Goal: Task Accomplishment & Management: Manage account settings

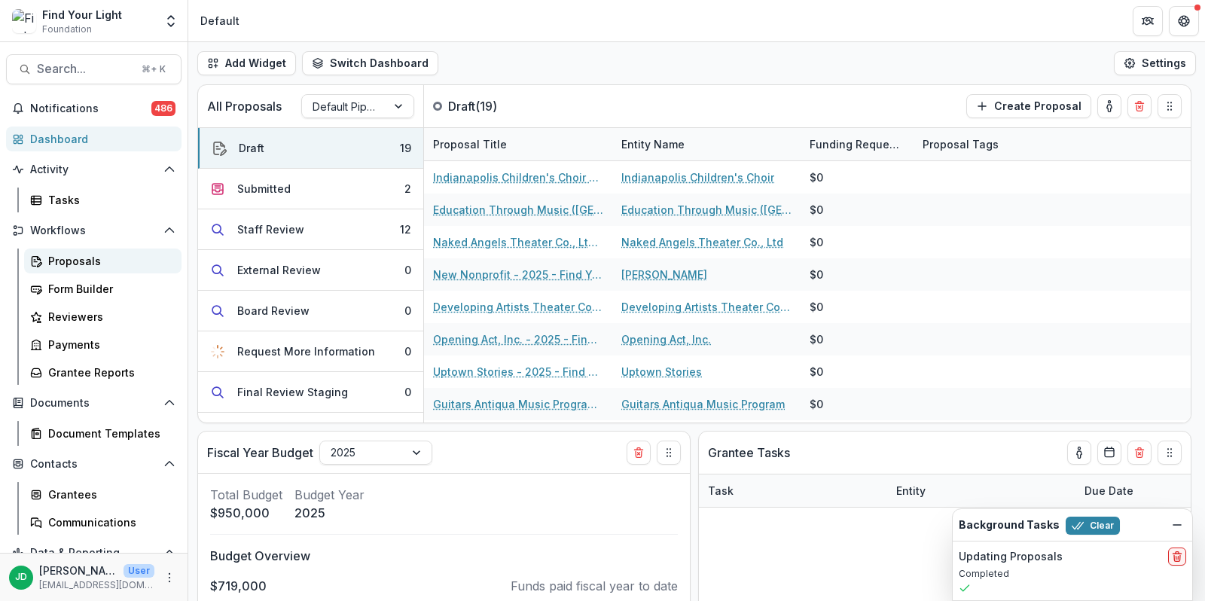
click at [62, 261] on div "Proposals" at bounding box center [108, 261] width 121 height 16
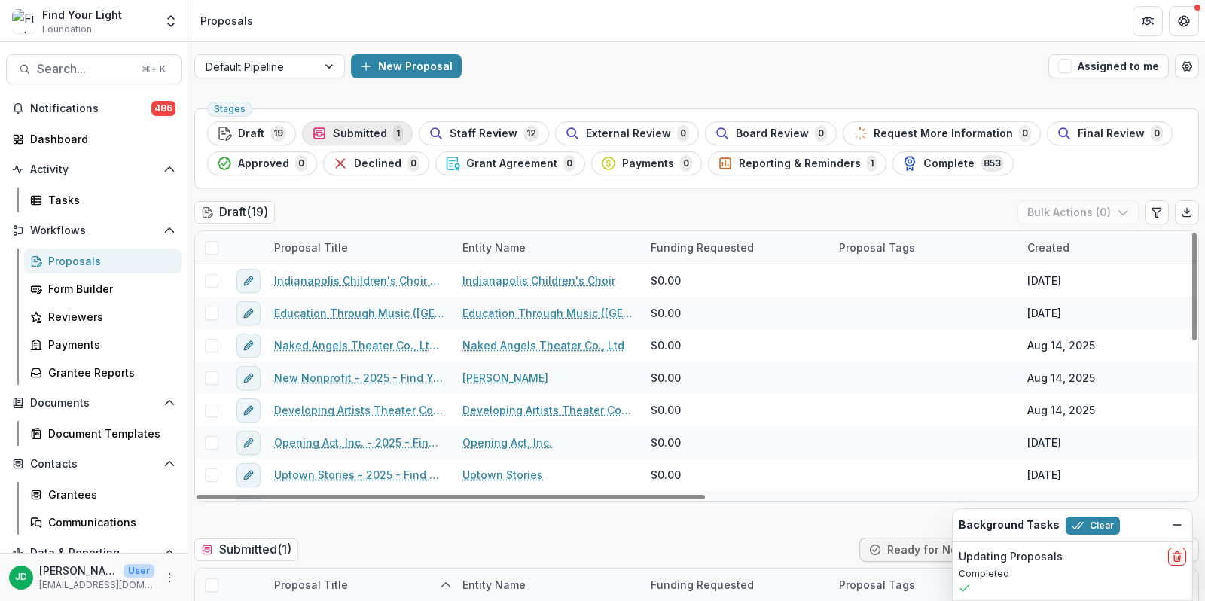
click at [356, 136] on span "Submitted" at bounding box center [360, 133] width 54 height 13
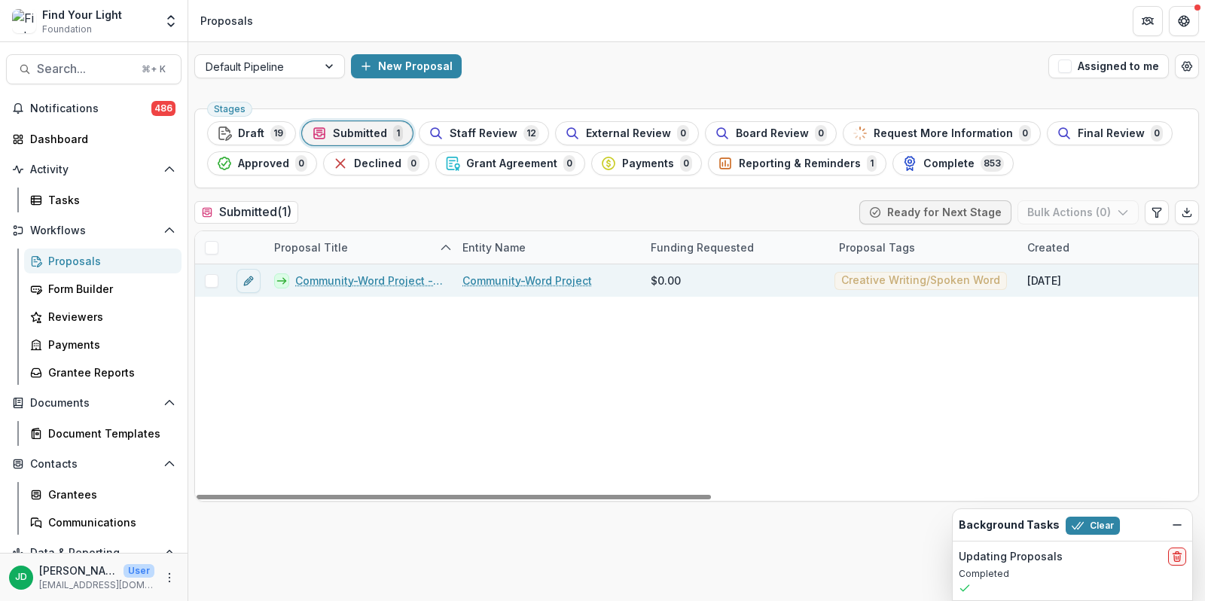
click at [215, 275] on span at bounding box center [212, 281] width 14 height 14
click at [951, 212] on button "Ready for Next Stage" at bounding box center [938, 212] width 152 height 24
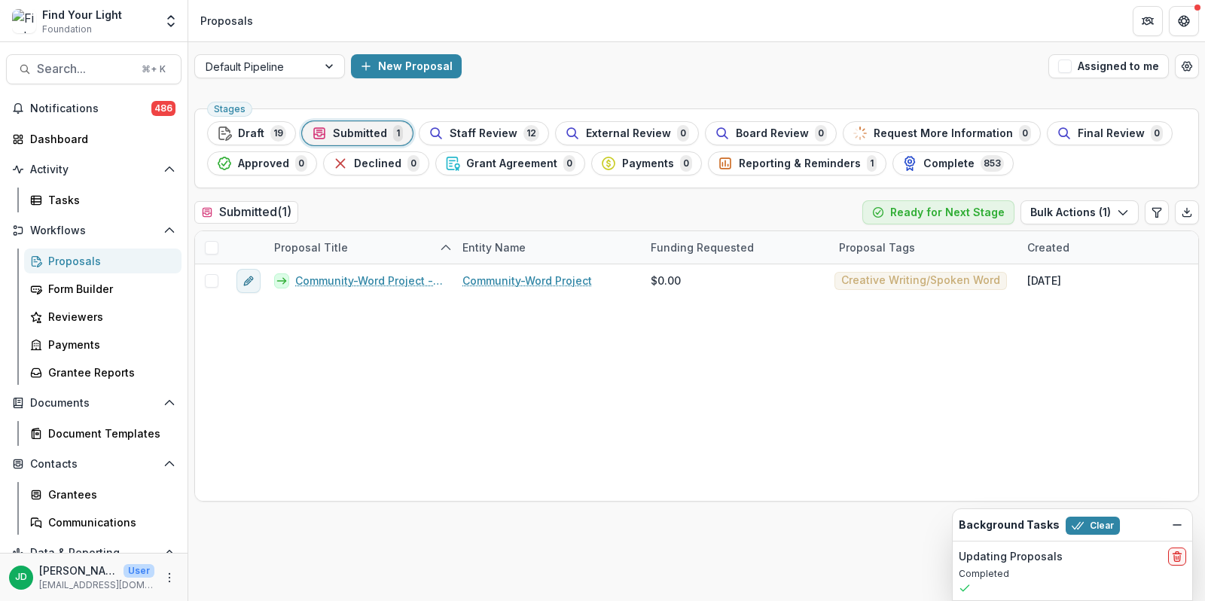
click at [1057, 176] on div "Stages Draft 19 Submitted 1 Staff Review 12 External Review 0 Board Review 0 Re…" at bounding box center [696, 148] width 1005 height 80
click at [1064, 207] on button "Bulk Actions ( 1 )" at bounding box center [1080, 212] width 118 height 24
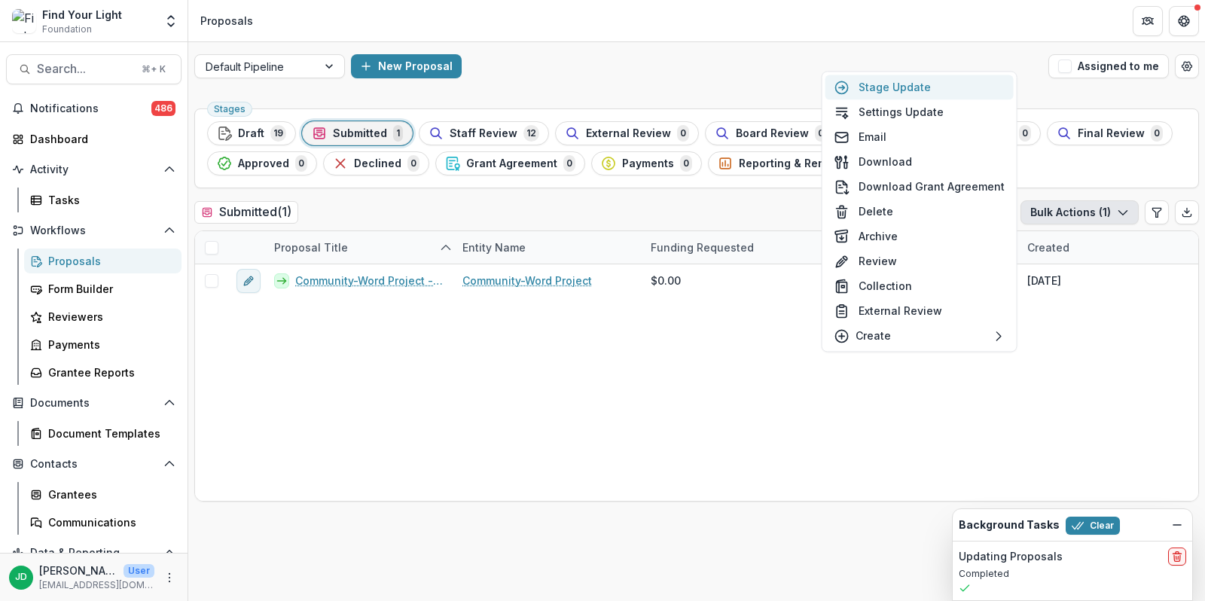
click at [891, 87] on button "Stage Update" at bounding box center [920, 87] width 188 height 25
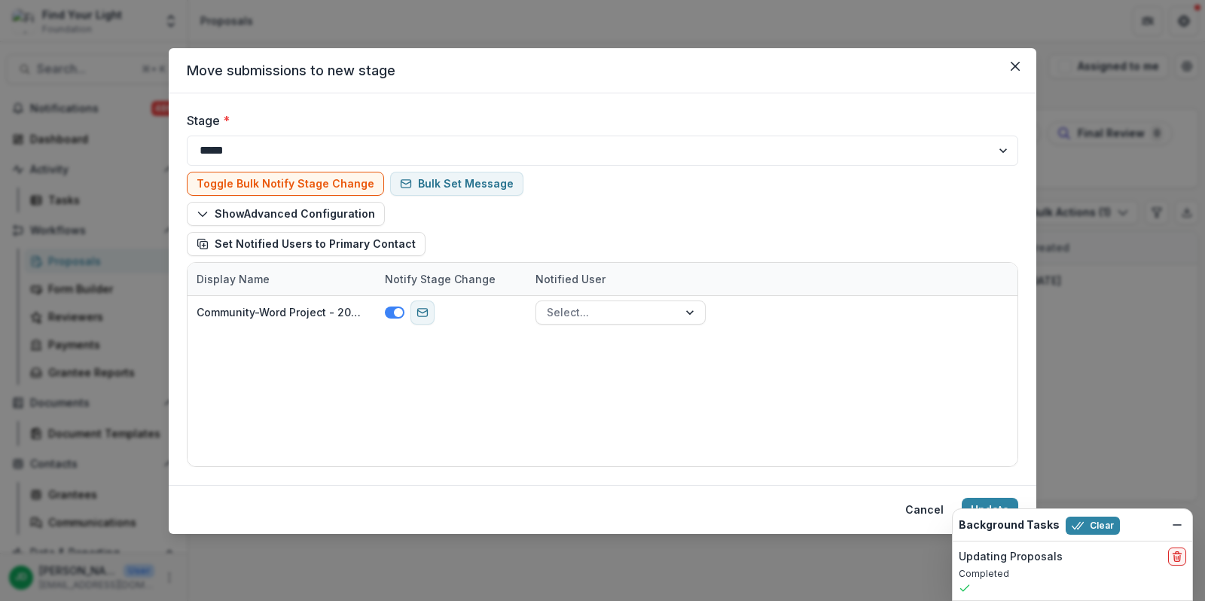
drag, startPoint x: 290, startPoint y: 160, endPoint x: 287, endPoint y: 151, distance: 9.5
click at [287, 151] on div at bounding box center [175, 144] width 286 height 20
click at [286, 147] on div at bounding box center [175, 144] width 286 height 20
click at [334, 134] on div "**********" at bounding box center [603, 138] width 832 height 54
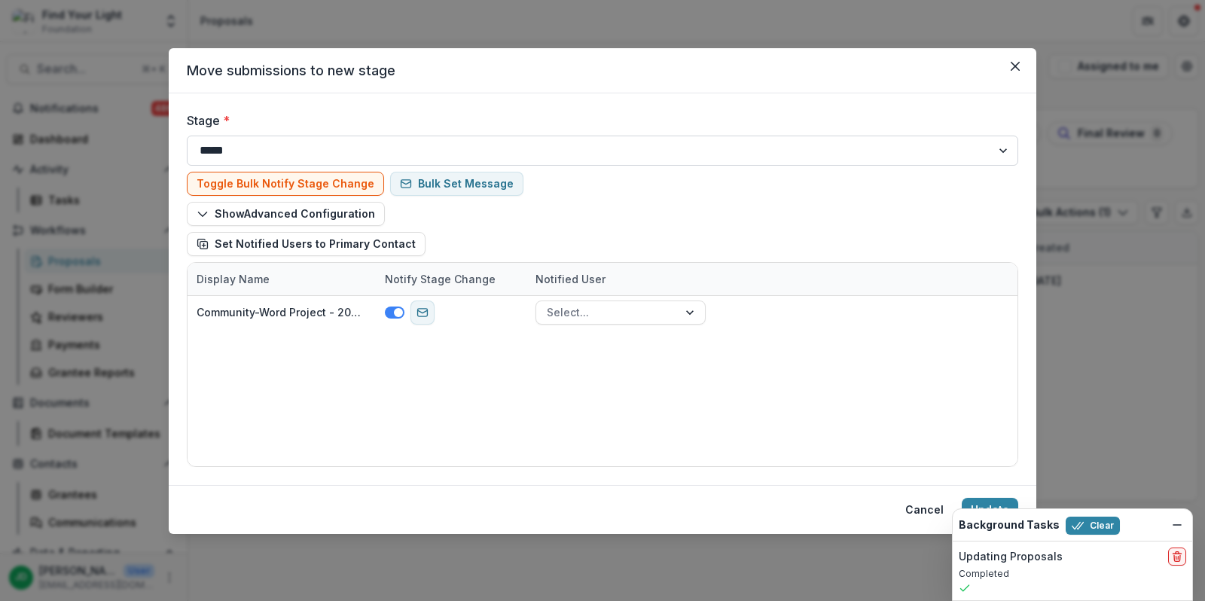
click at [605, 144] on select "**********" at bounding box center [603, 151] width 832 height 30
select select "**********"
click at [187, 136] on select "**********" at bounding box center [603, 151] width 832 height 30
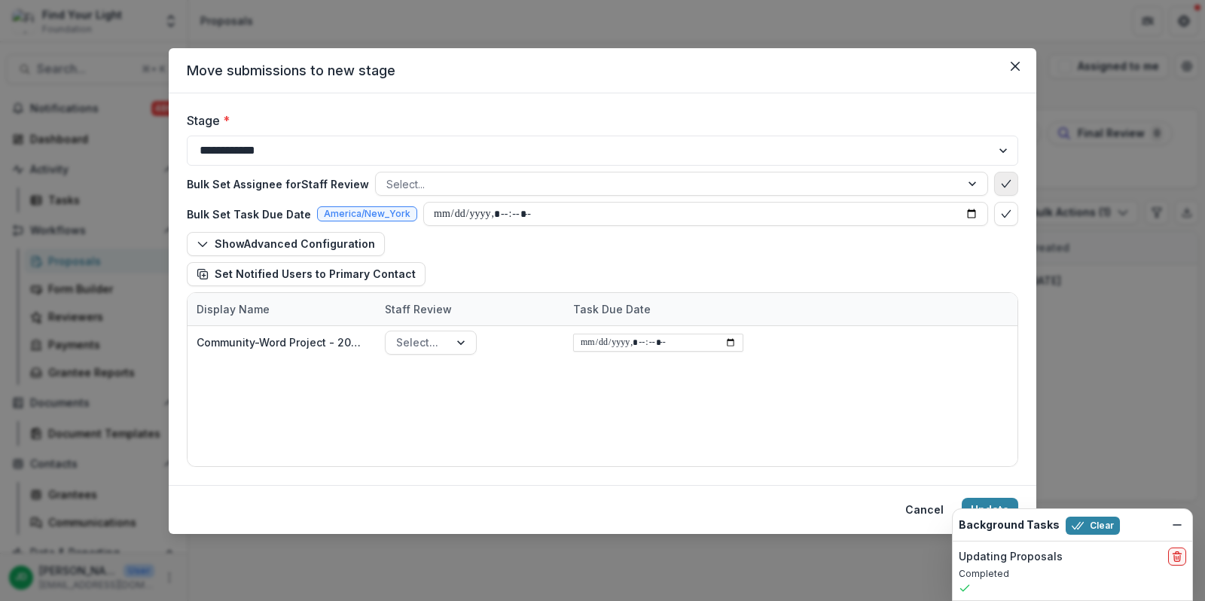
click at [1009, 182] on icon "bulk-confirm-option" at bounding box center [1006, 184] width 12 height 12
click at [420, 186] on div at bounding box center [667, 184] width 563 height 19
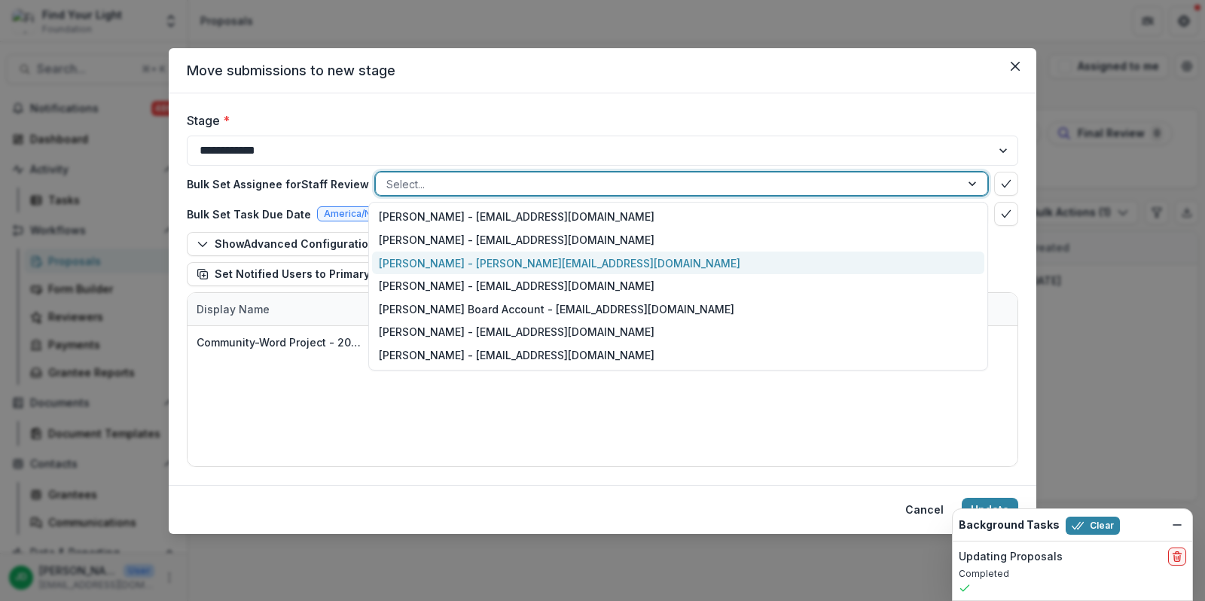
click at [417, 258] on div "[PERSON_NAME] - [PERSON_NAME][EMAIL_ADDRESS][DOMAIN_NAME]" at bounding box center [678, 263] width 612 height 23
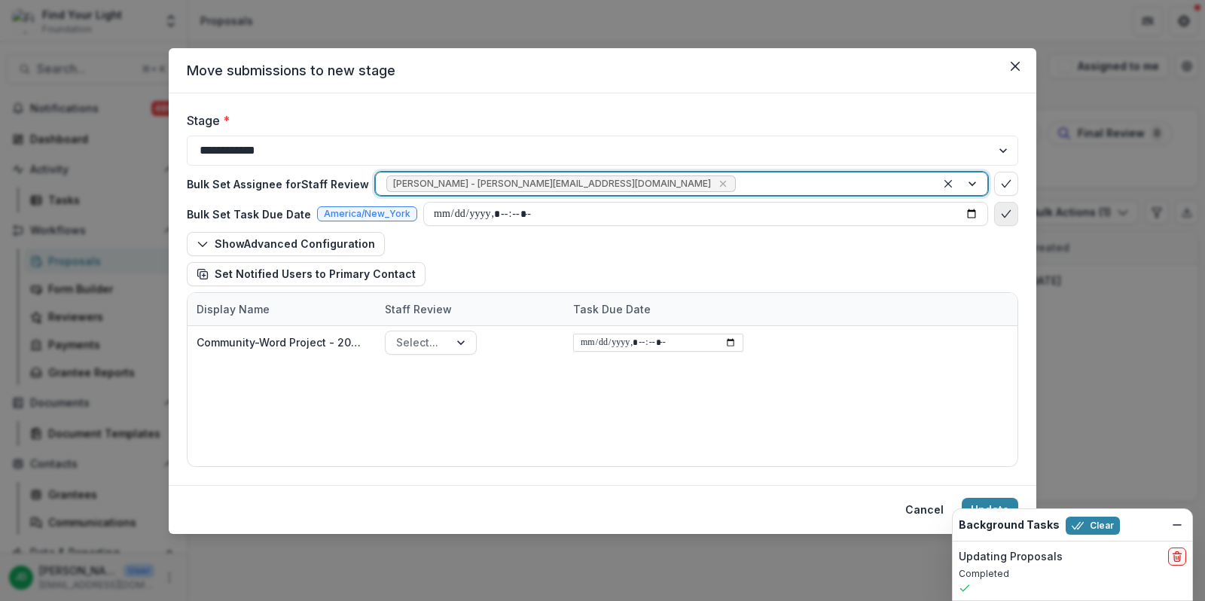
click at [1009, 212] on icon "bulk-confirm-option" at bounding box center [1006, 214] width 12 height 12
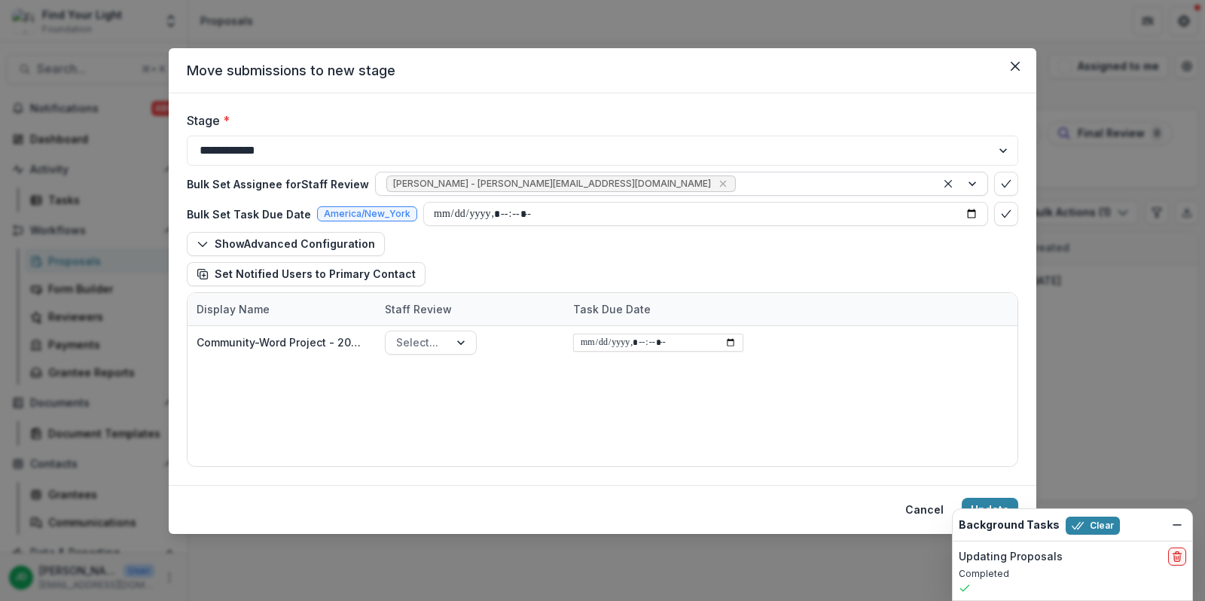
click at [748, 188] on div at bounding box center [832, 184] width 187 height 19
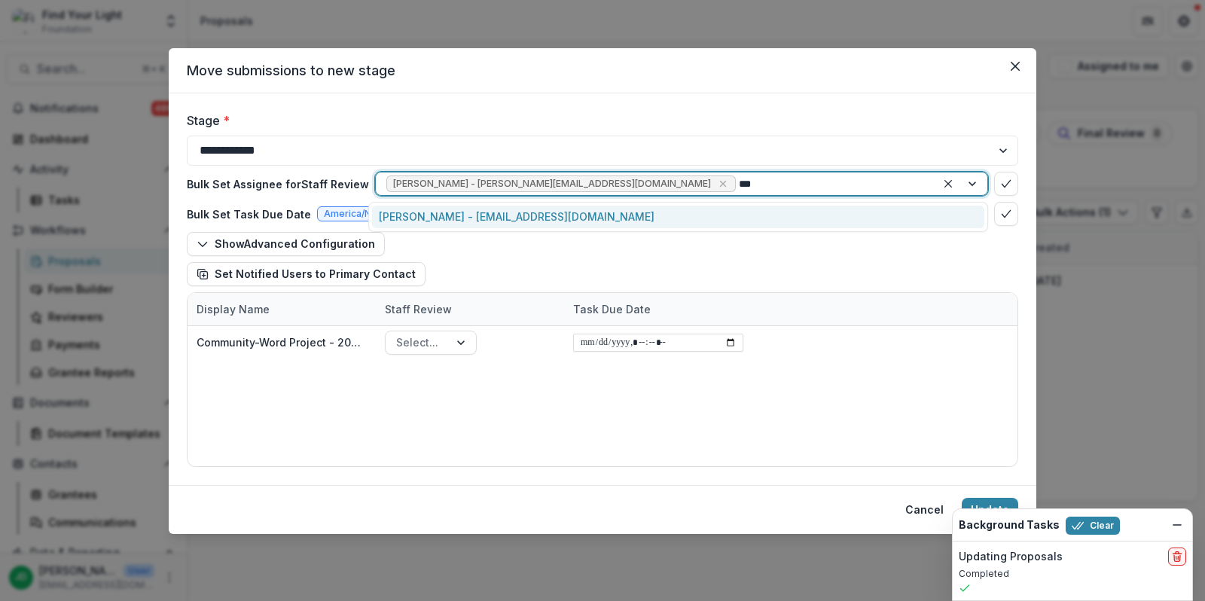
type input "****"
click at [579, 216] on div "[PERSON_NAME] - [EMAIL_ADDRESS][DOMAIN_NAME]" at bounding box center [678, 217] width 612 height 23
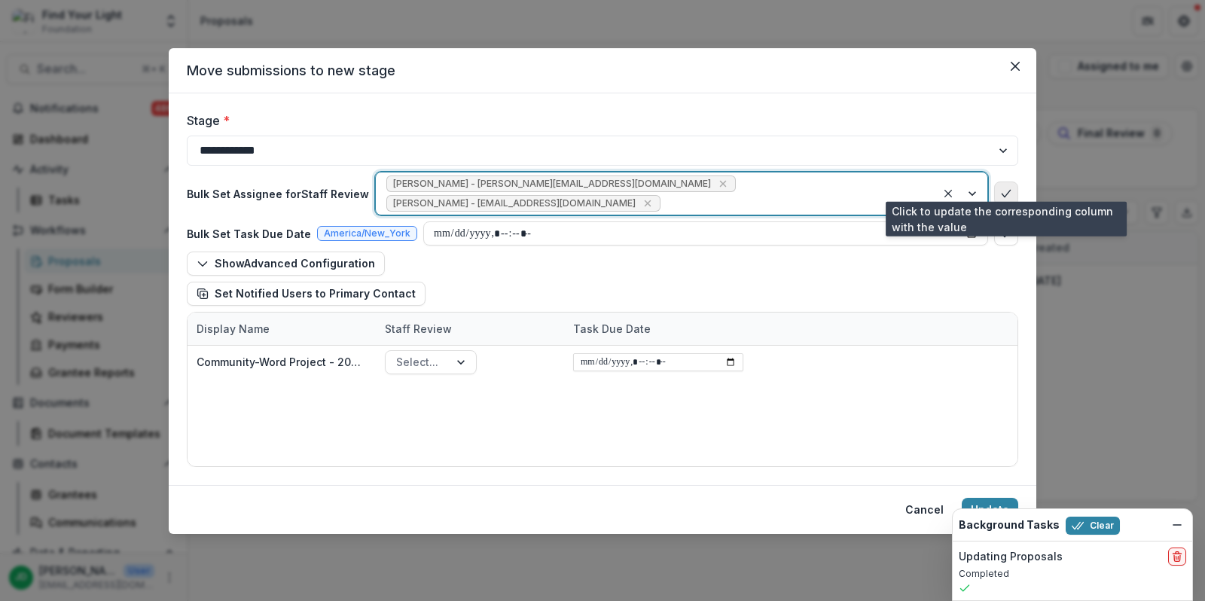
click at [1007, 188] on icon "bulk-confirm-option" at bounding box center [1006, 194] width 12 height 12
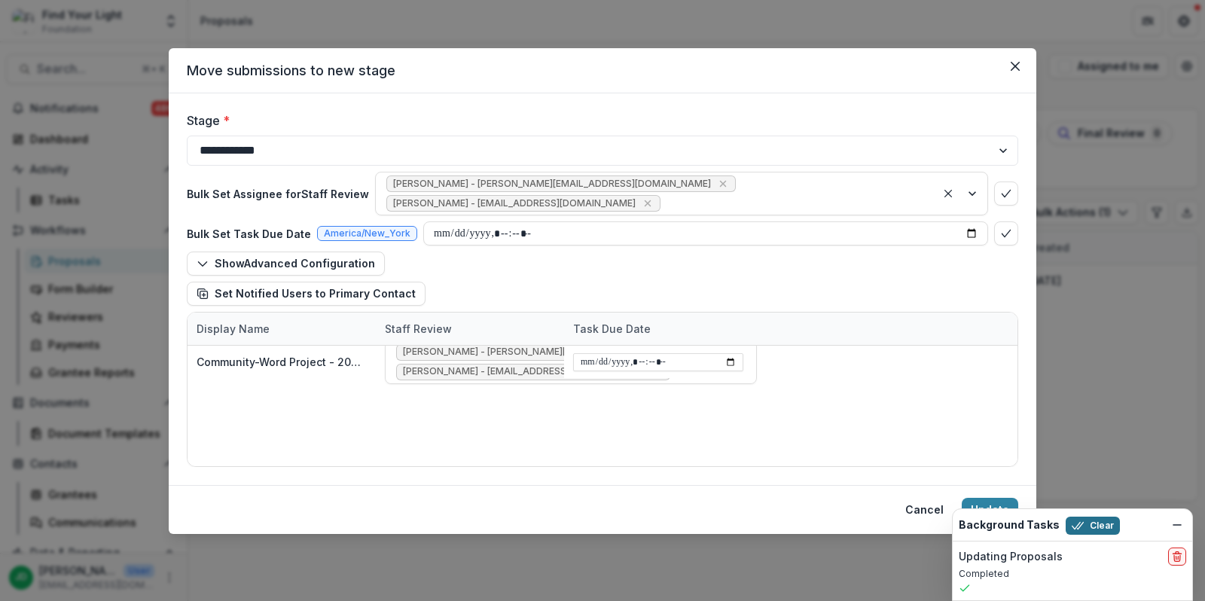
click at [1091, 520] on button "Clear" at bounding box center [1093, 526] width 54 height 18
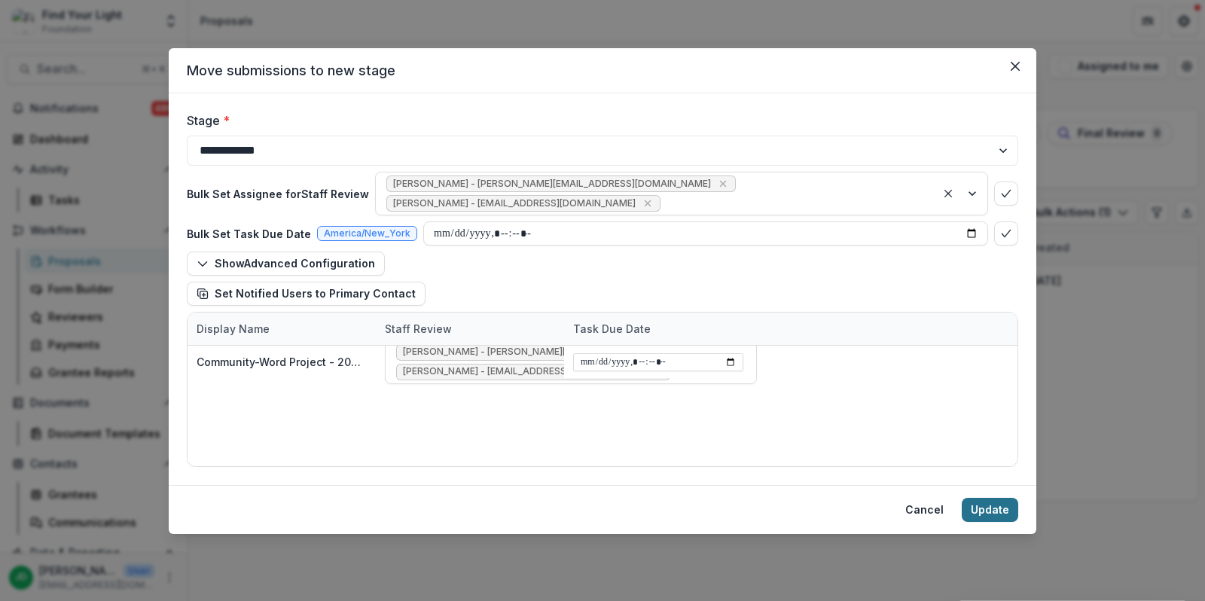
click at [988, 502] on button "Update" at bounding box center [990, 510] width 56 height 24
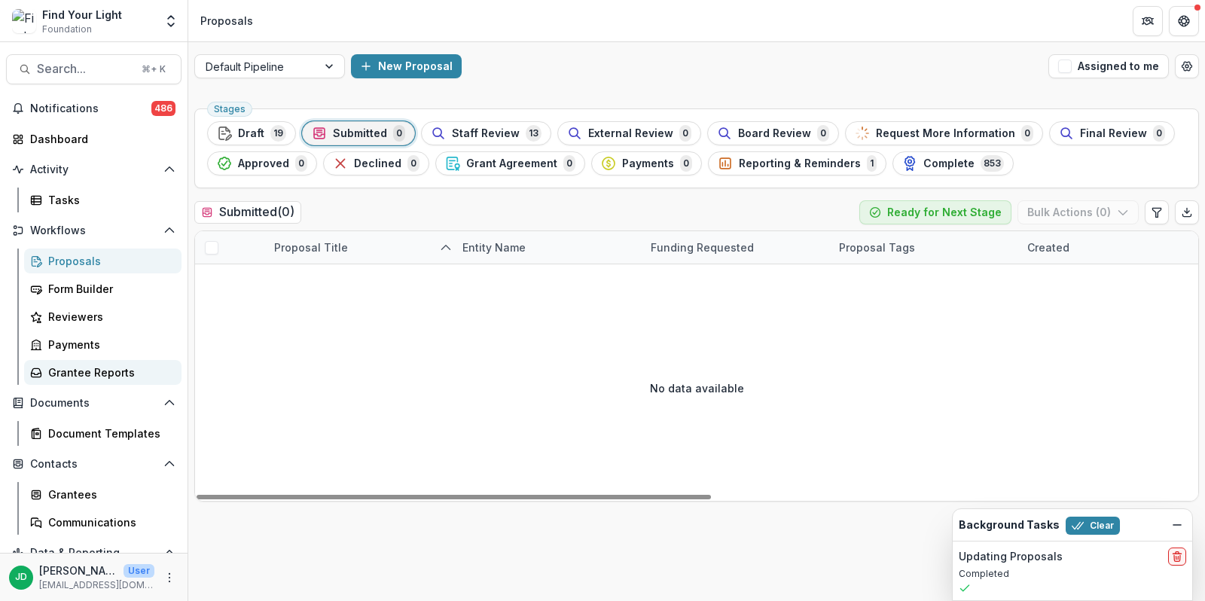
click at [93, 371] on div "Grantee Reports" at bounding box center [108, 373] width 121 height 16
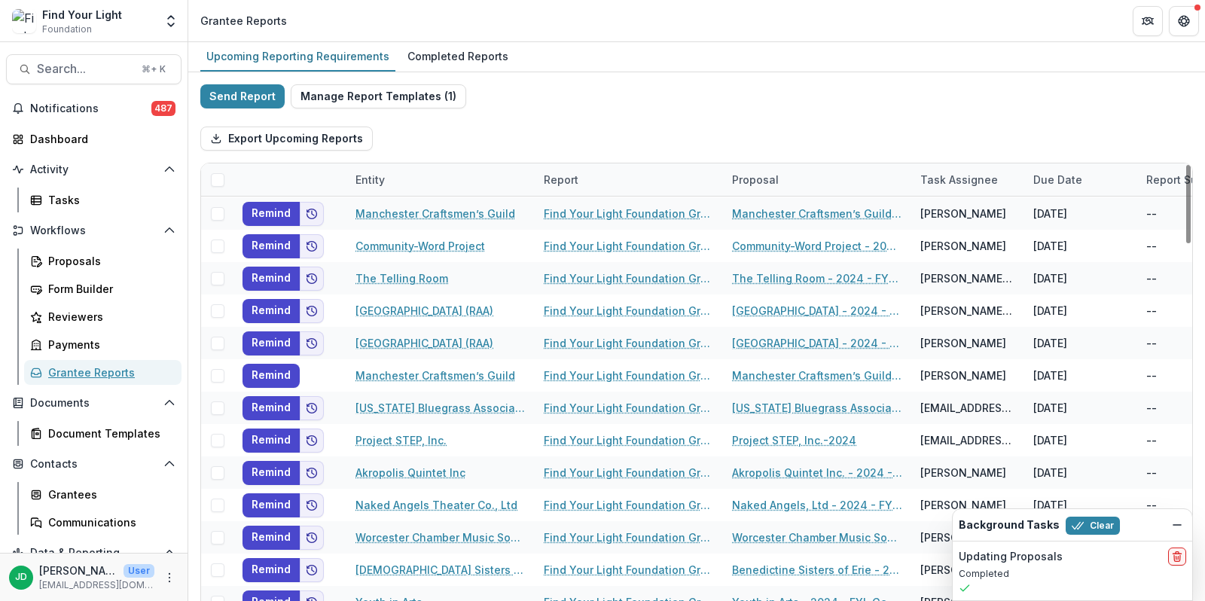
scroll to position [140, 0]
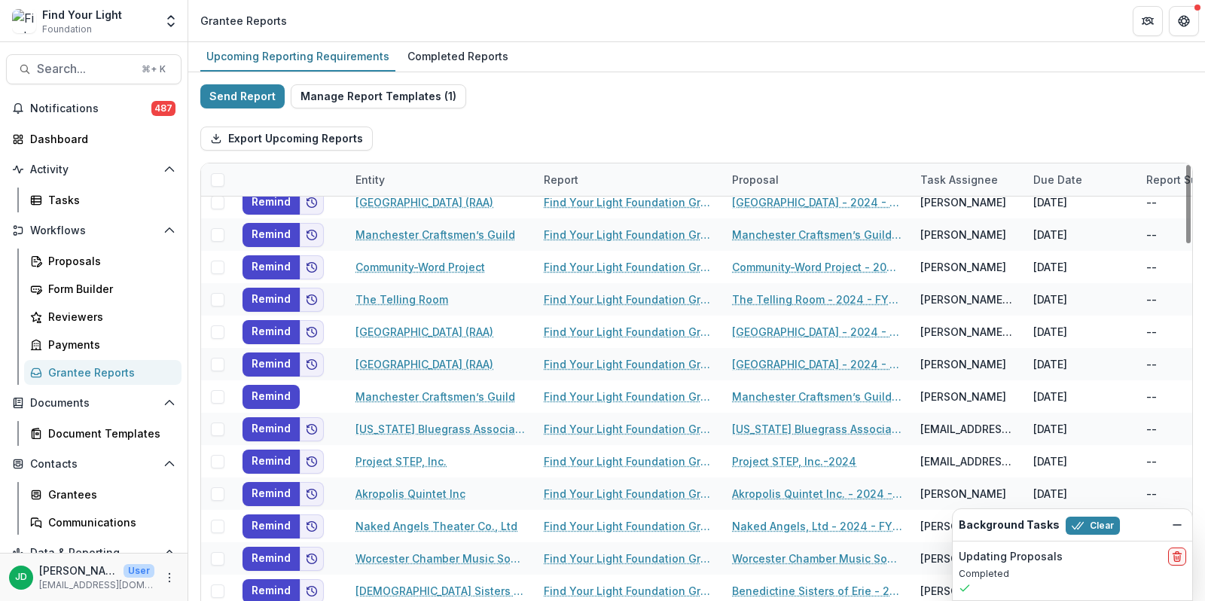
click at [456, 176] on div "Entity" at bounding box center [440, 179] width 188 height 32
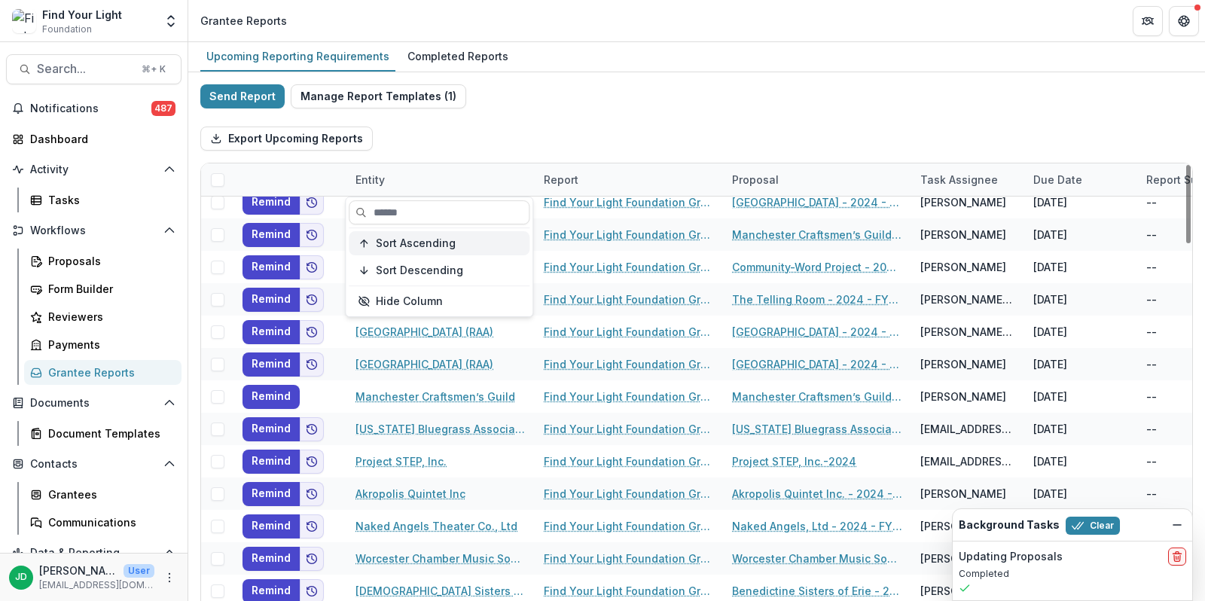
click at [419, 243] on span "Sort Ascending" at bounding box center [416, 243] width 80 height 13
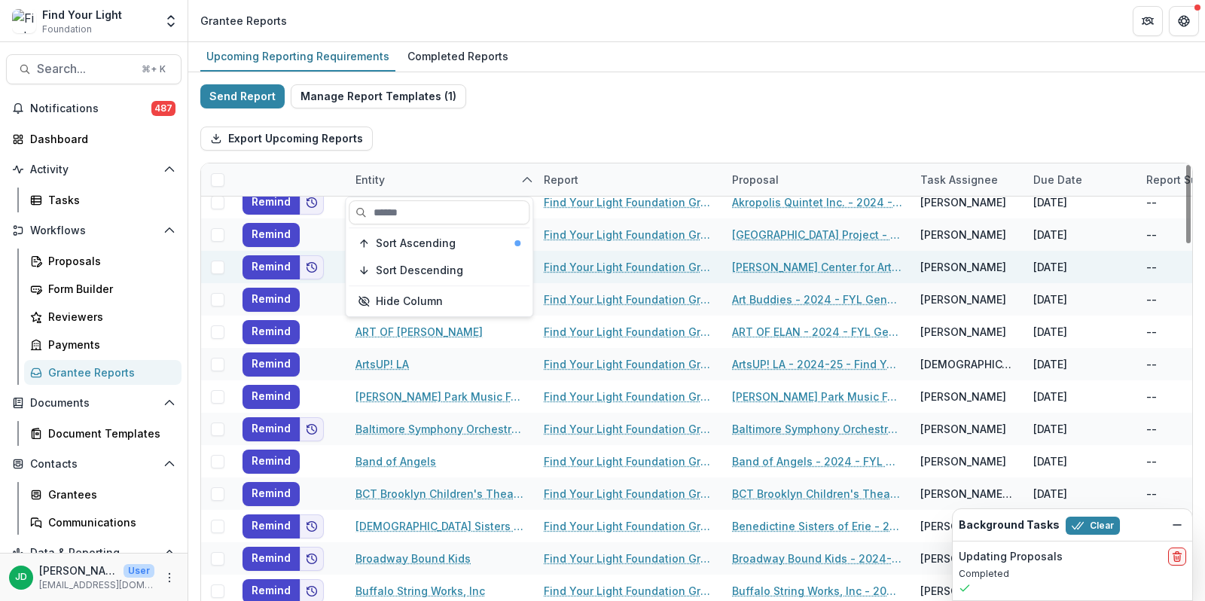
scroll to position [0, 0]
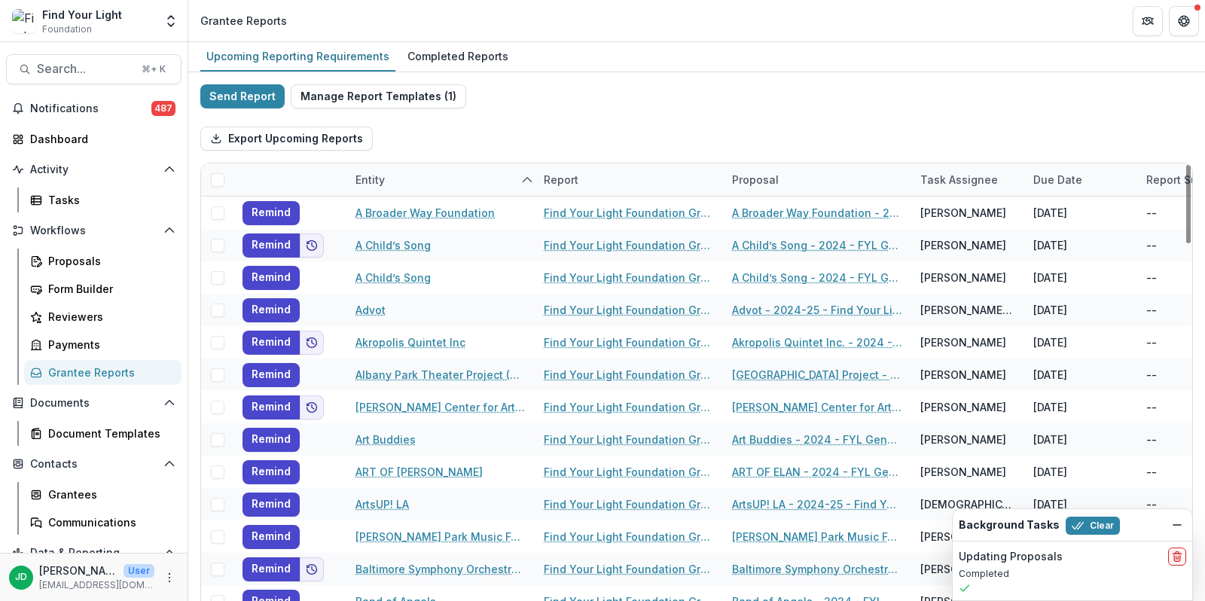
click at [676, 121] on div "Export Upcoming Reports" at bounding box center [696, 138] width 993 height 48
click at [1080, 523] on button "Clear" at bounding box center [1093, 526] width 54 height 18
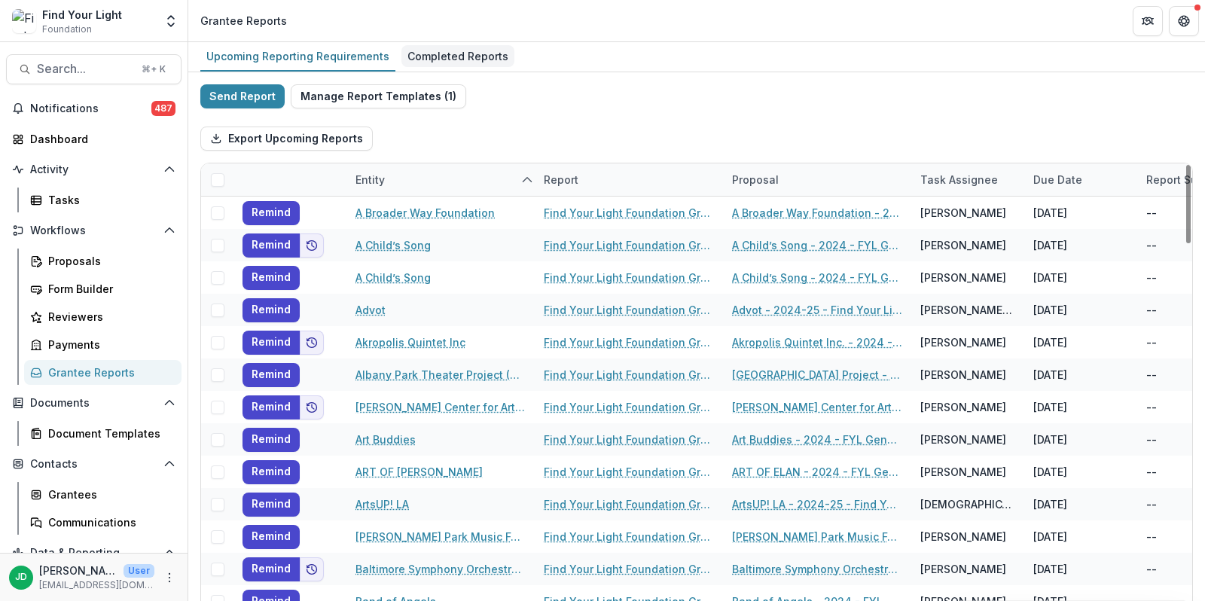
click at [427, 60] on div "Completed Reports" at bounding box center [457, 56] width 113 height 22
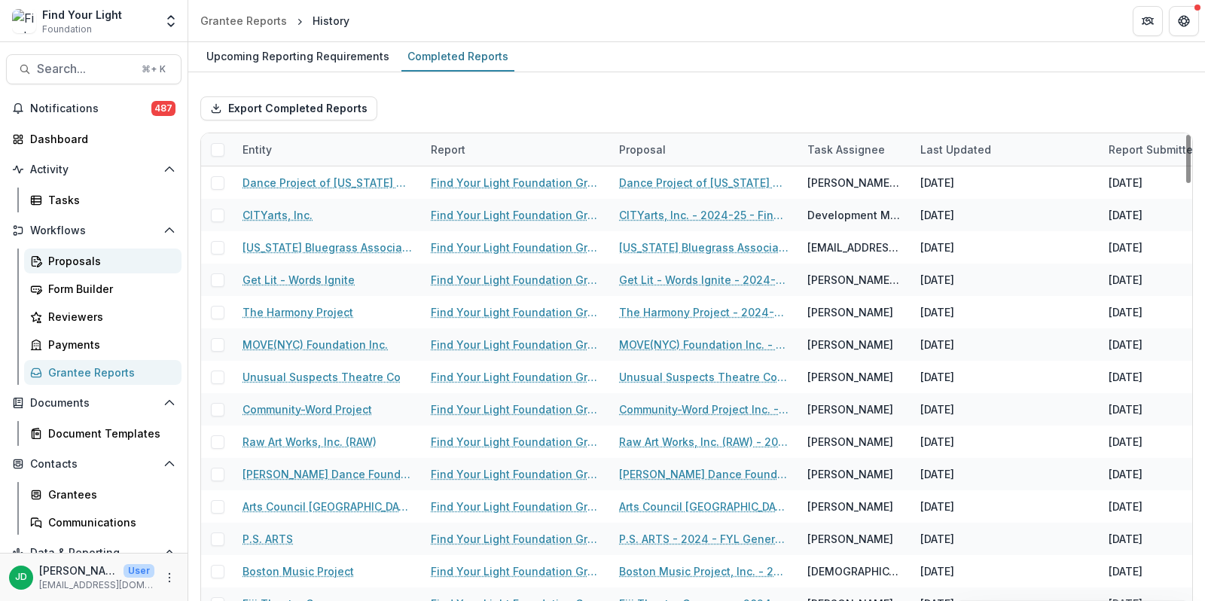
click at [69, 249] on link "Proposals" at bounding box center [102, 261] width 157 height 25
